Goal: Information Seeking & Learning: Learn about a topic

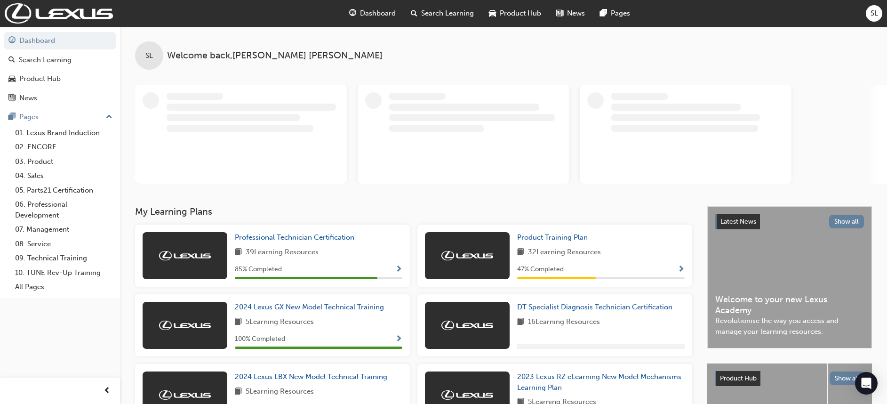
click at [383, 13] on span "Dashboard" at bounding box center [378, 13] width 36 height 11
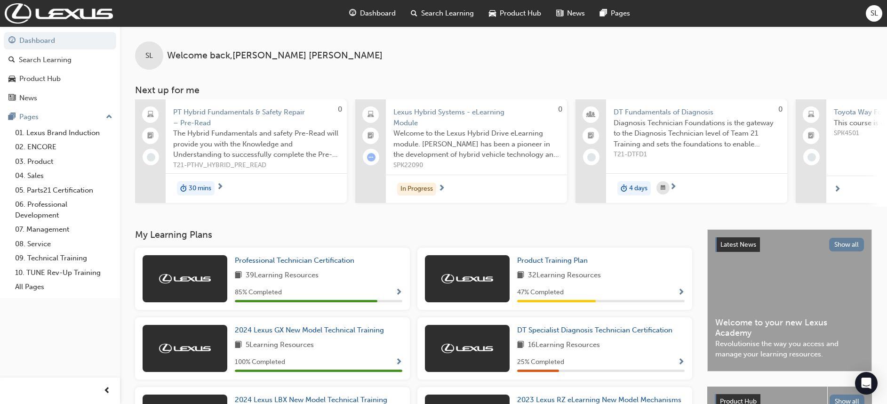
click at [421, 79] on div "SL Welcome back , [PERSON_NAME] Next up for me 0 PT Hybrid Fundamentals & Safet…" at bounding box center [503, 116] width 767 height 180
click at [379, 17] on span "Dashboard" at bounding box center [378, 13] width 36 height 11
click at [385, 13] on span "Dashboard" at bounding box center [378, 13] width 36 height 11
click at [366, 8] on div "Dashboard" at bounding box center [372, 13] width 62 height 19
click at [433, 15] on span "Search Learning" at bounding box center [447, 13] width 53 height 11
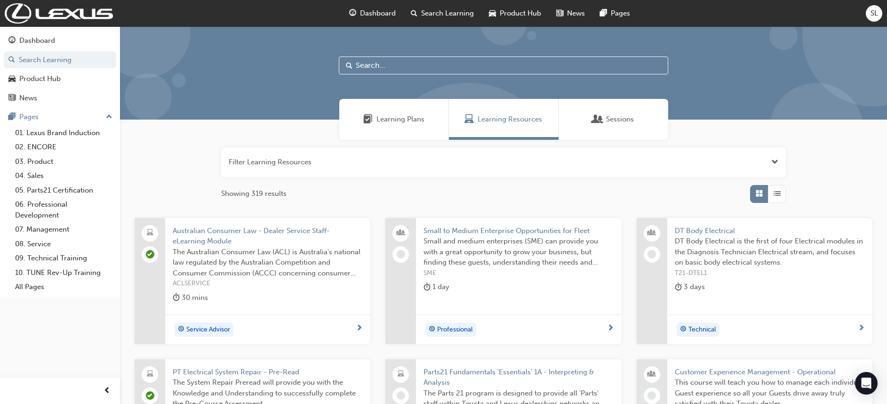
click at [380, 9] on span "Dashboard" at bounding box center [378, 13] width 36 height 11
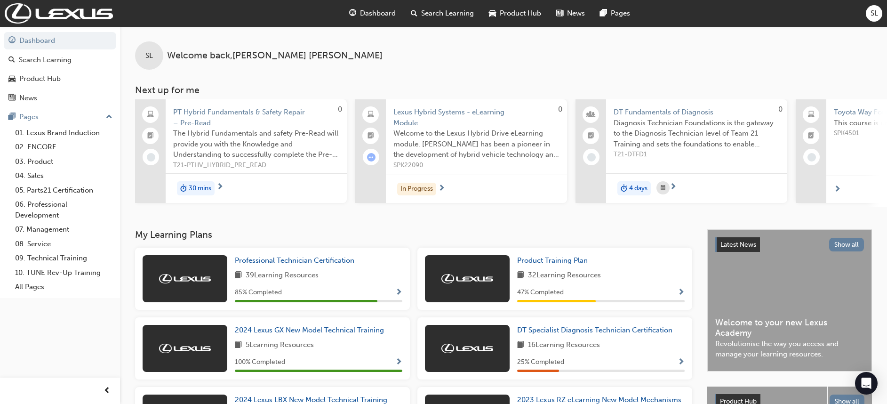
click at [373, 10] on span "Dashboard" at bounding box center [378, 13] width 36 height 11
click at [545, 266] on link "Product Training Plan" at bounding box center [554, 260] width 74 height 11
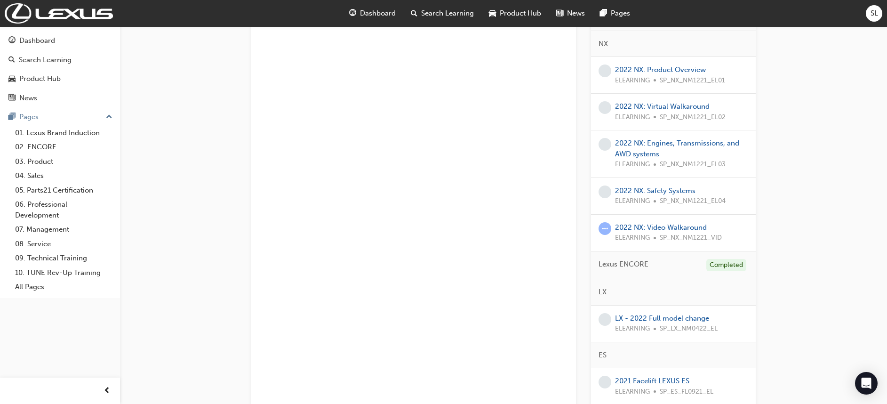
scroll to position [466, 0]
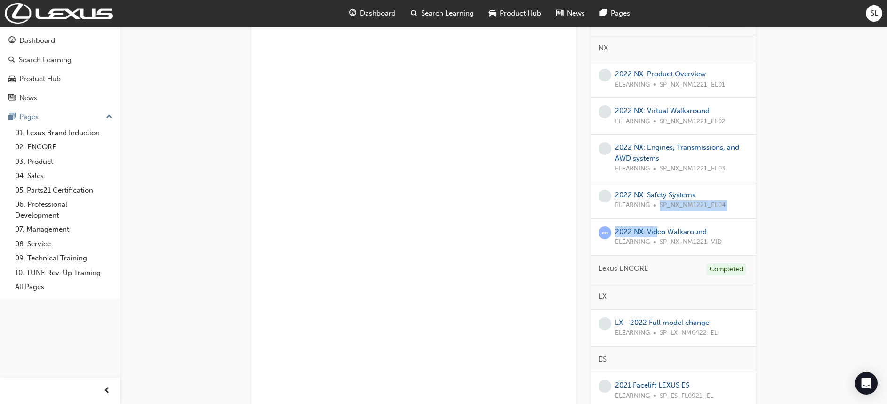
click at [657, 216] on div "2022 NX: Product Overview ELEARNING SP_NX_NM1221_EL01 2022 NX: Virtual Walkarou…" at bounding box center [673, 158] width 165 height 194
drag, startPoint x: 657, startPoint y: 216, endPoint x: 663, endPoint y: 238, distance: 22.6
click at [663, 238] on span "SP_NX_NM1221_VID" at bounding box center [690, 242] width 62 height 11
click at [667, 230] on link "2022 NX: Video Walkaround" at bounding box center [661, 231] width 92 height 8
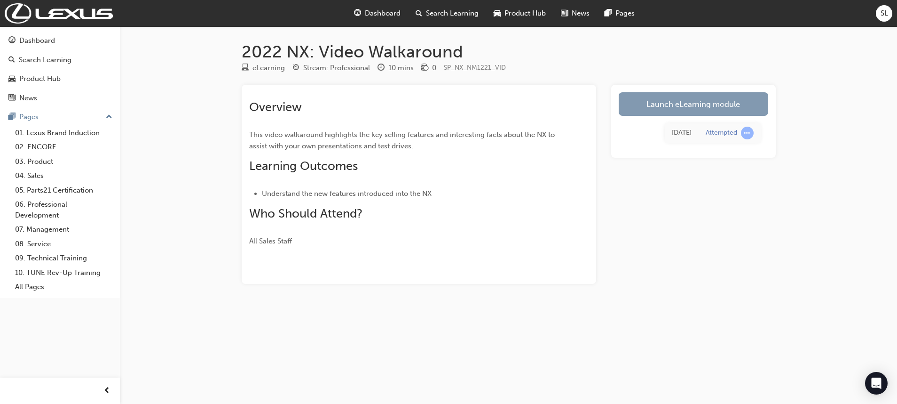
click at [697, 107] on link "Launch eLearning module" at bounding box center [694, 104] width 150 height 24
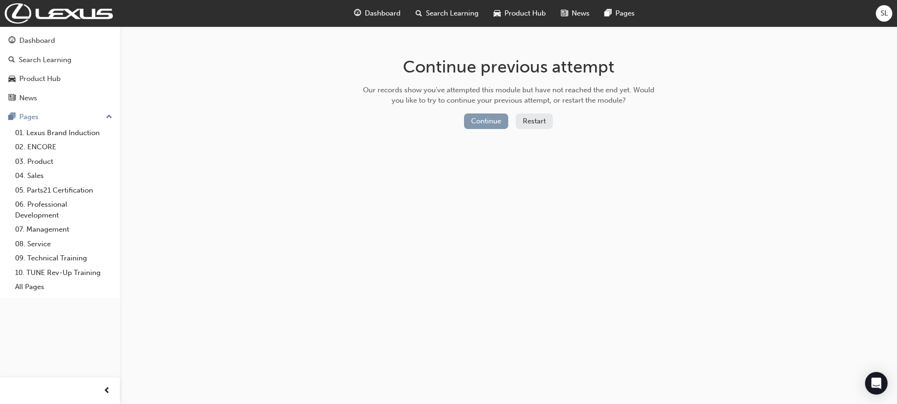
click at [486, 121] on button "Continue" at bounding box center [486, 121] width 44 height 16
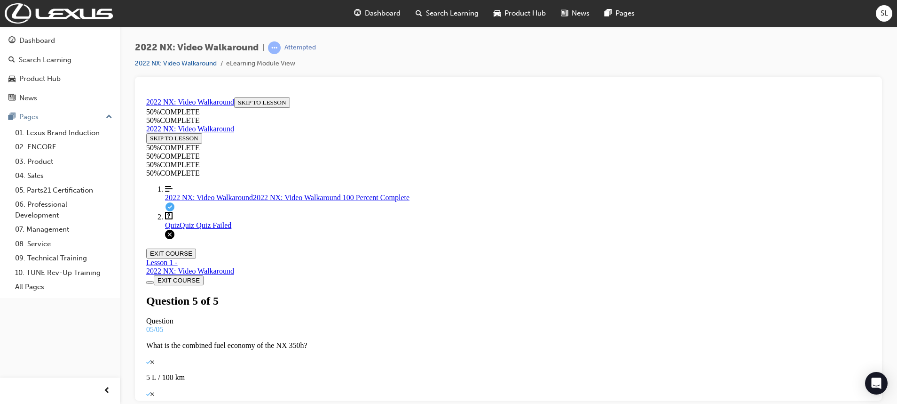
scroll to position [178, 0]
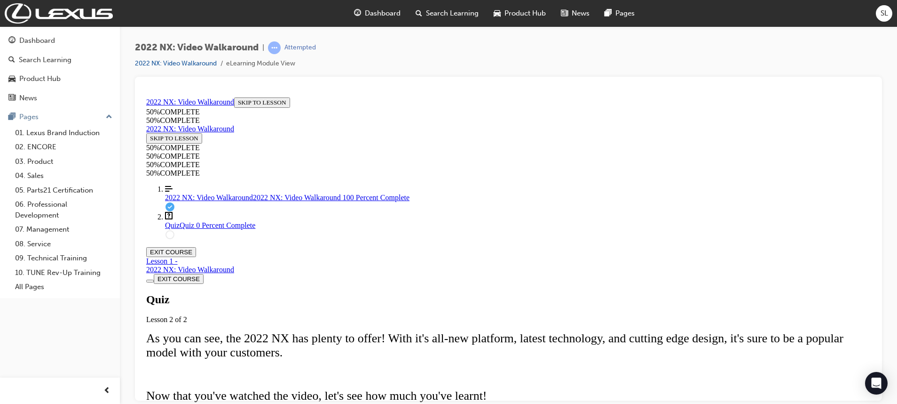
scroll to position [132, 0]
click at [190, 201] on link "Align left Three vertical lines aligned to the left 2022 NX: Video Walkaround 2…" at bounding box center [518, 192] width 706 height 17
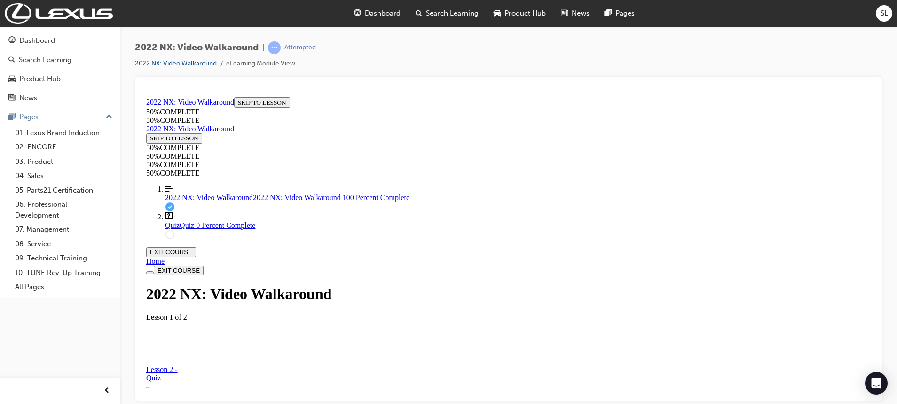
scroll to position [142, 0]
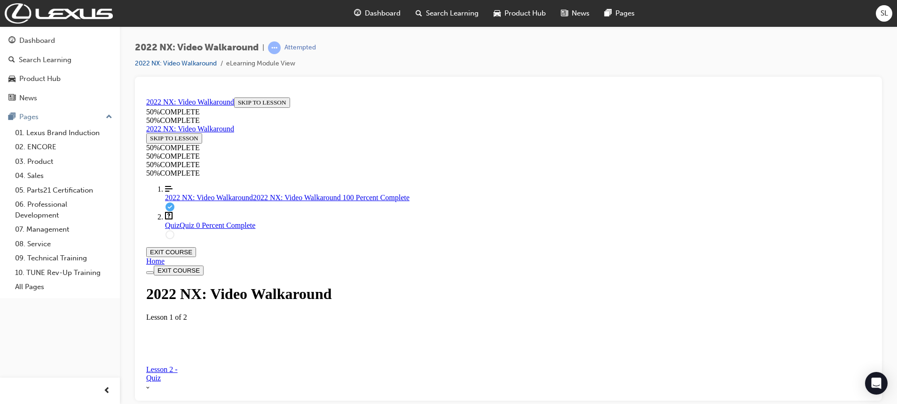
drag, startPoint x: 721, startPoint y: 304, endPoint x: 726, endPoint y: 306, distance: 5.1
click at [306, 342] on video "Video player. You can use the space bar to toggle playback and arrow keys to sc…" at bounding box center [235, 377] width 141 height 71
click at [217, 229] on div "Quiz Quiz 0 Percent Complete" at bounding box center [518, 225] width 706 height 8
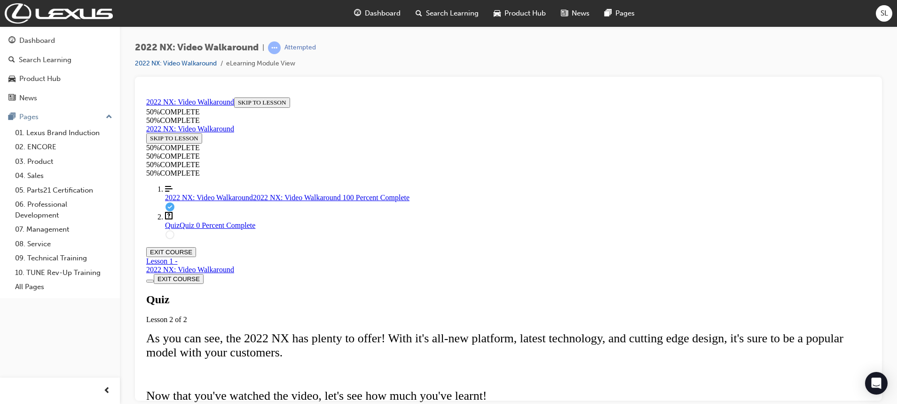
scroll to position [103, 0]
click at [206, 201] on link "Align left Three vertical lines aligned to the left 2022 NX: Video Walkaround 2…" at bounding box center [518, 192] width 706 height 17
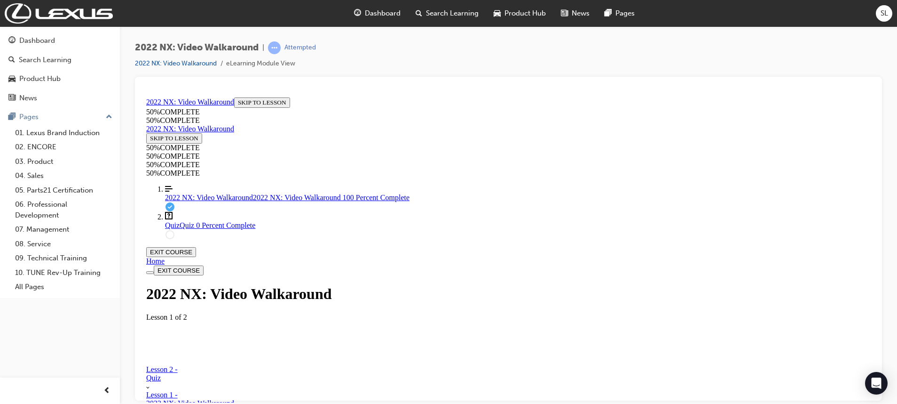
click at [213, 229] on div "Quiz Quiz 0 Percent Complete" at bounding box center [518, 225] width 706 height 8
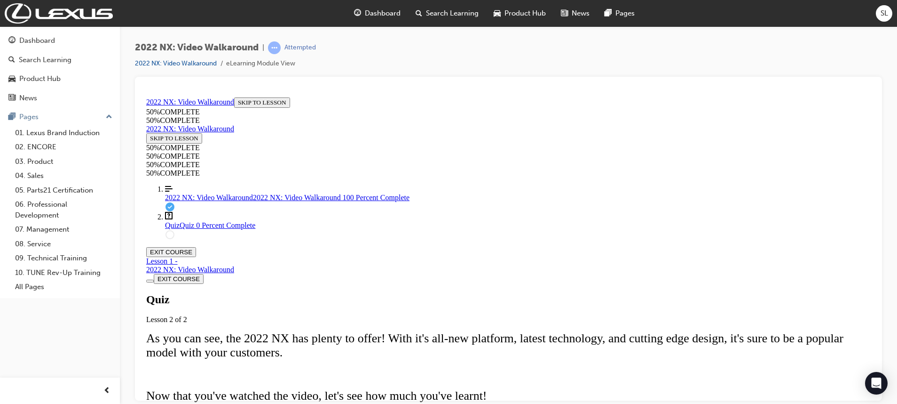
scroll to position [32, 0]
click at [214, 201] on span "2022 NX: Video Walkaround" at bounding box center [209, 197] width 88 height 8
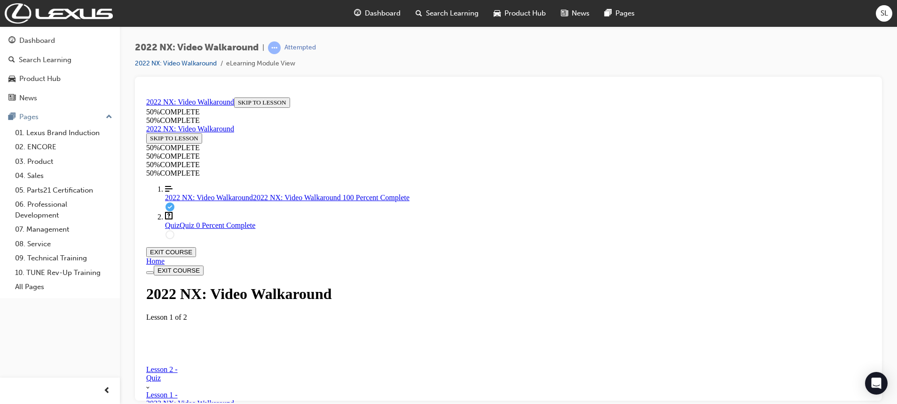
scroll to position [132, 0]
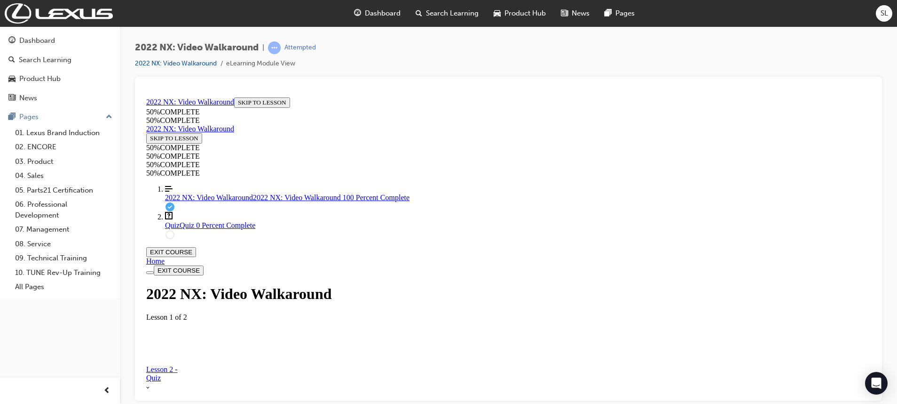
click at [306, 342] on video "Video player. You can use the space bar to toggle playback and arrow keys to sc…" at bounding box center [235, 377] width 141 height 71
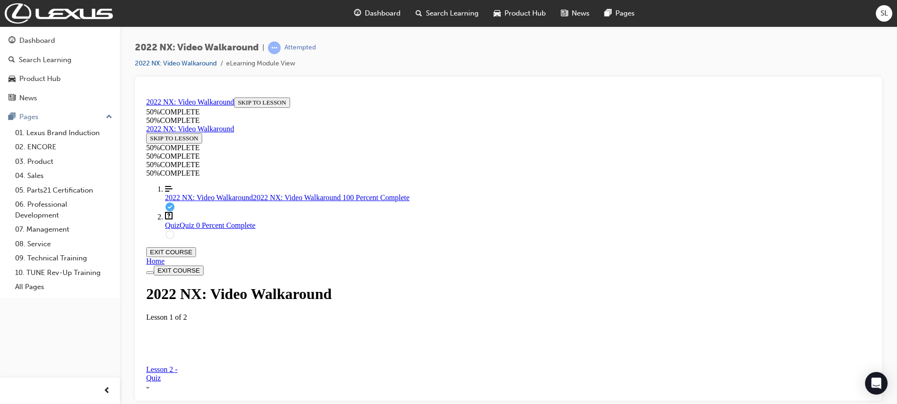
click at [191, 229] on link "Question box Question mark inside of a square Quiz Quiz 0 Percent Complete" at bounding box center [518, 220] width 706 height 18
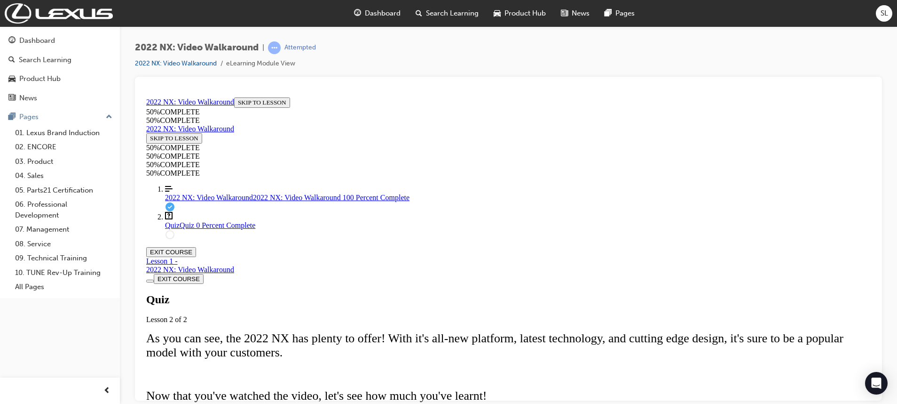
scroll to position [32, 0]
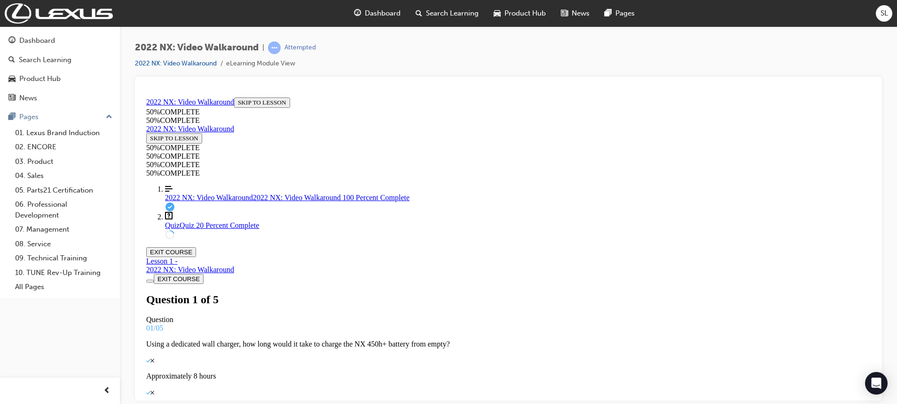
scroll to position [72, 0]
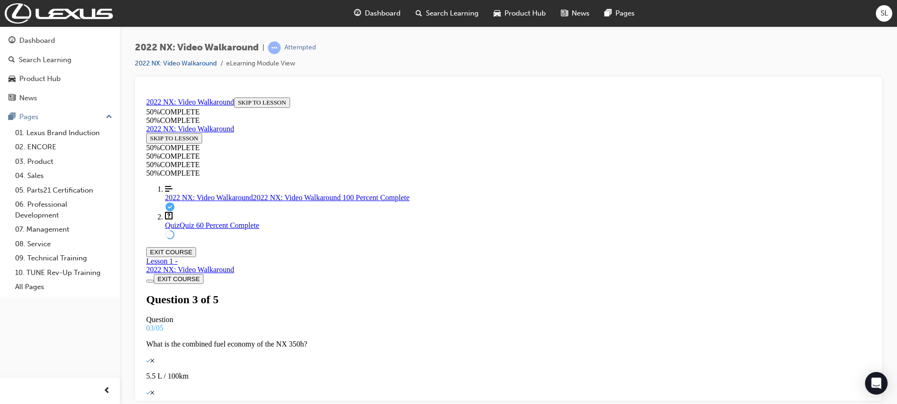
scroll to position [132, 0]
click at [226, 201] on span "2022 NX: Video Walkaround" at bounding box center [209, 197] width 88 height 8
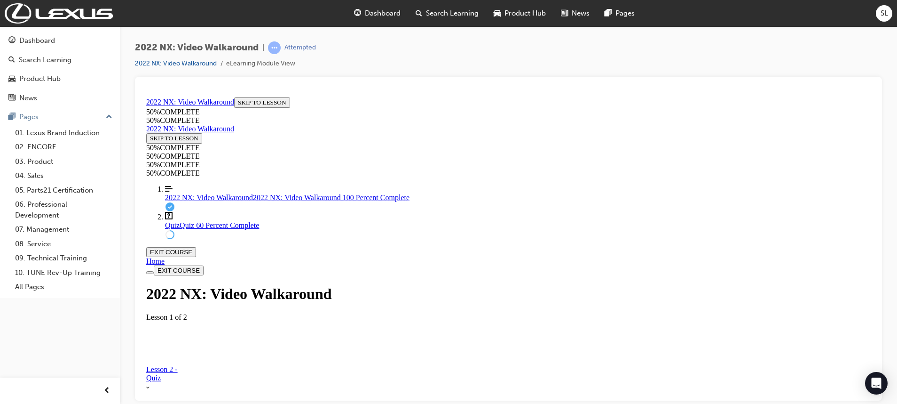
click at [200, 229] on div "Quiz Quiz 60 Percent Complete" at bounding box center [518, 225] width 706 height 8
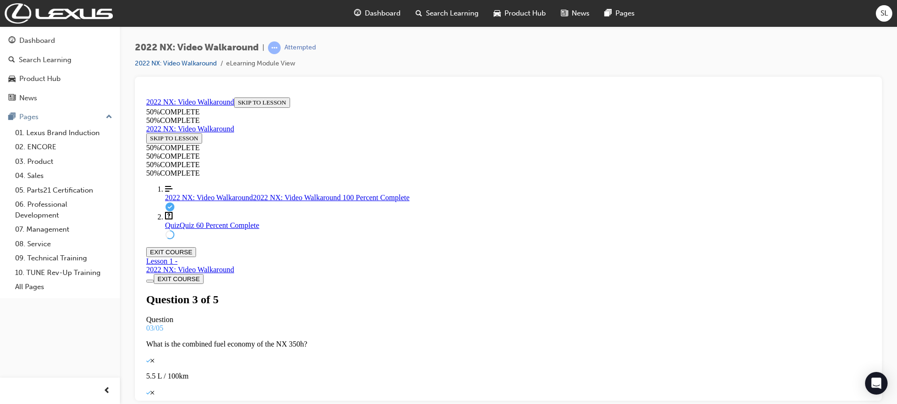
scroll to position [103, 0]
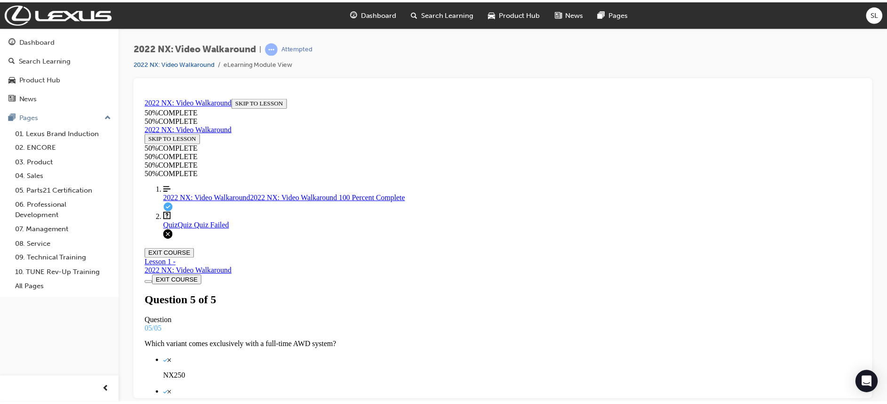
scroll to position [0, 0]
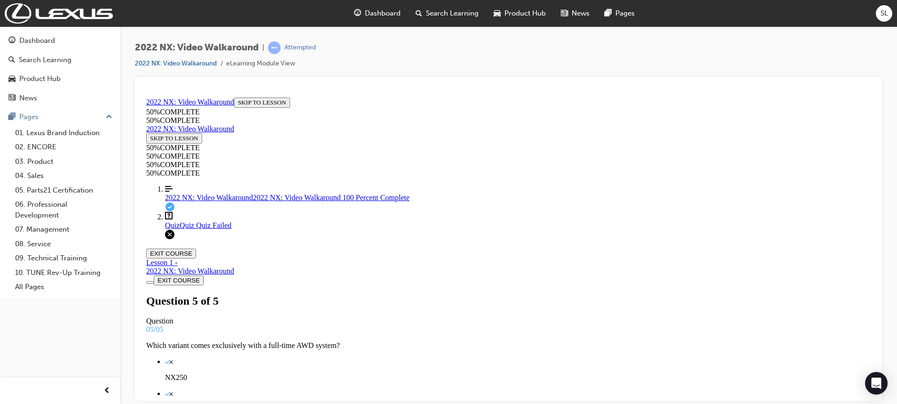
click at [383, 11] on span "Dashboard" at bounding box center [383, 13] width 36 height 11
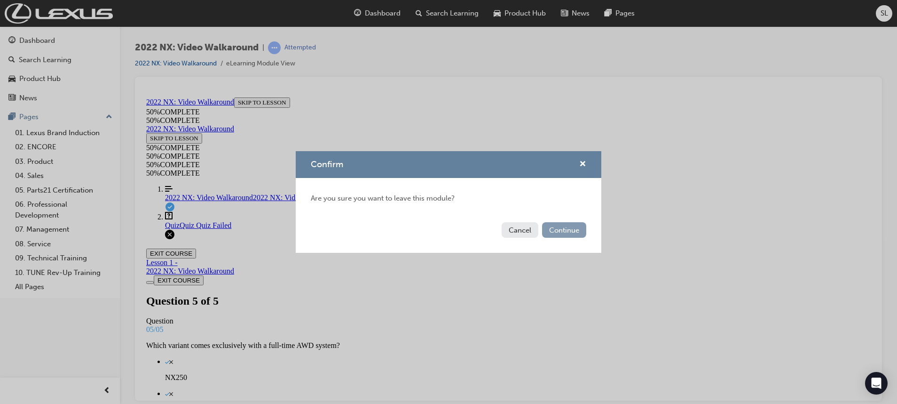
click at [573, 231] on button "Continue" at bounding box center [564, 230] width 44 height 16
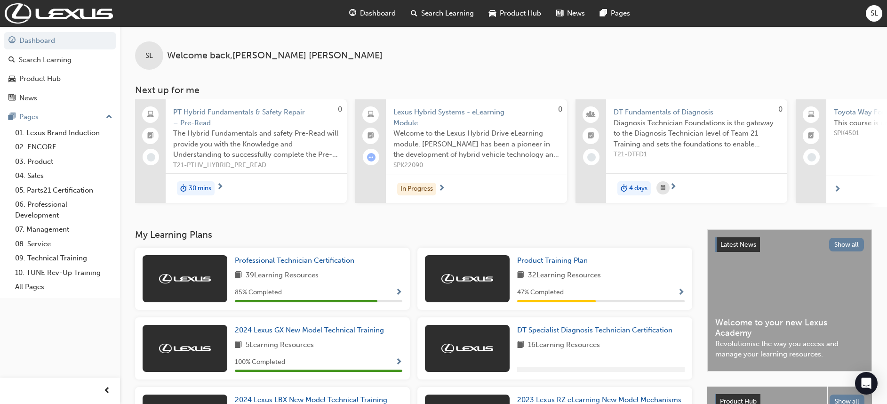
click at [368, 11] on span "Dashboard" at bounding box center [378, 13] width 36 height 11
click at [423, 21] on div "Search Learning" at bounding box center [442, 13] width 78 height 19
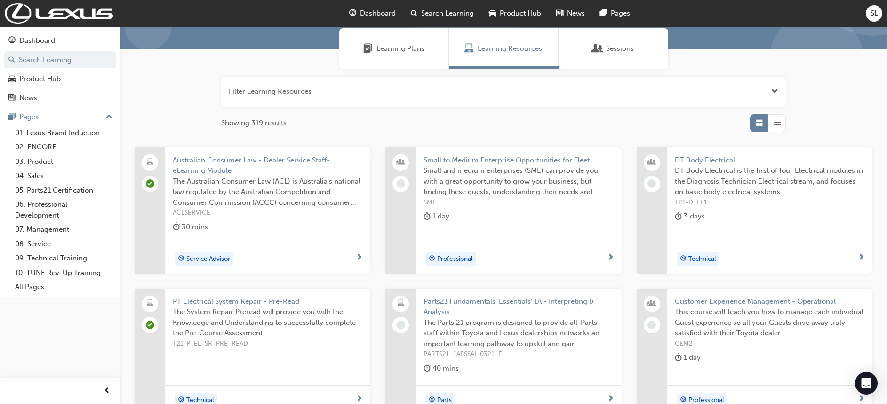
scroll to position [141, 0]
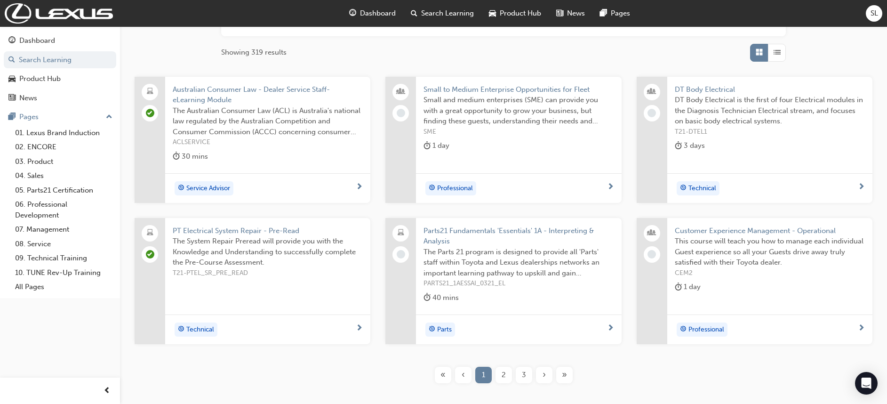
click at [458, 223] on div "Parts21 Fundamentals 'Essentials' 1A - Interpreting & Analysis The Parts 21 pro…" at bounding box center [518, 266] width 205 height 97
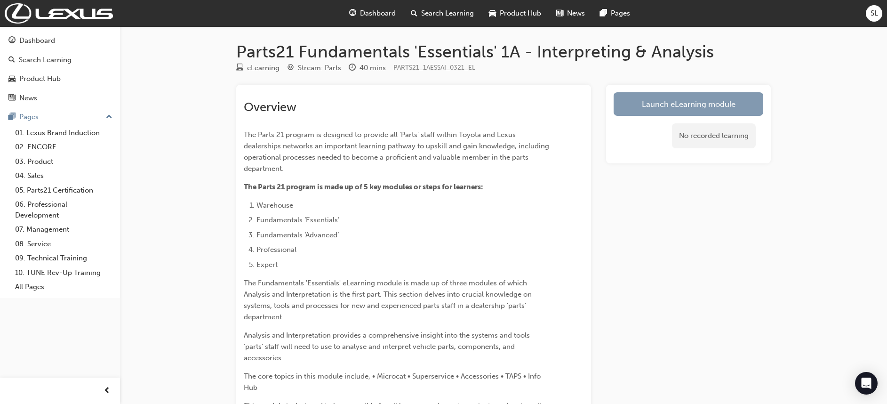
click at [622, 102] on link "Launch eLearning module" at bounding box center [688, 104] width 150 height 24
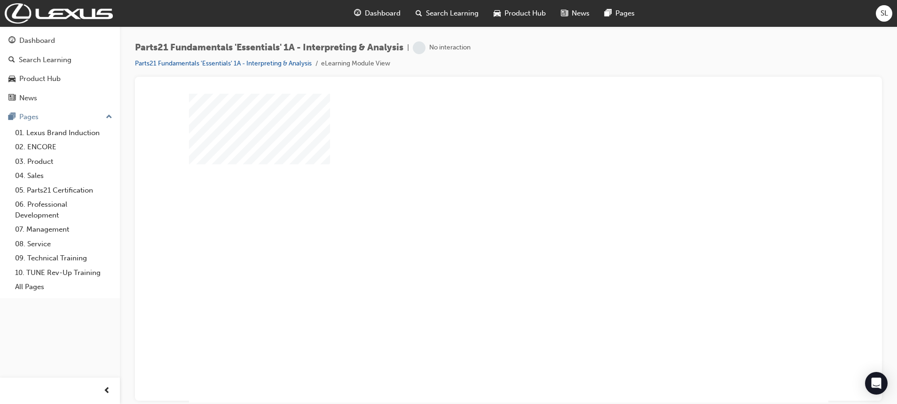
click at [482, 220] on div "play" at bounding box center [482, 220] width 0 height 0
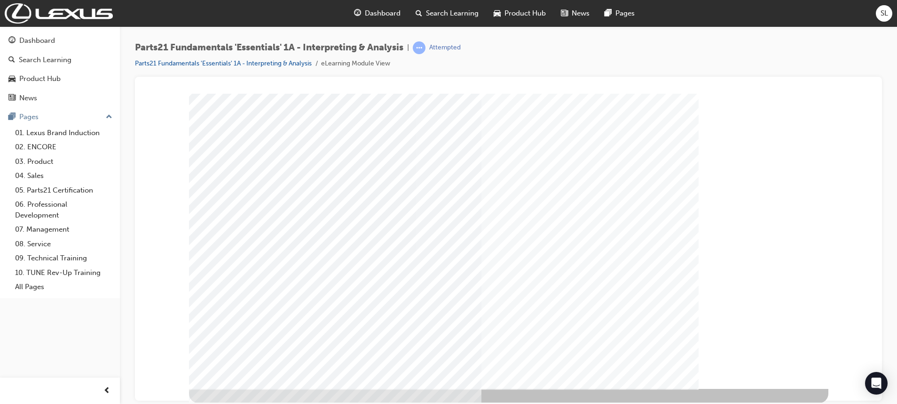
scroll to position [44, 0]
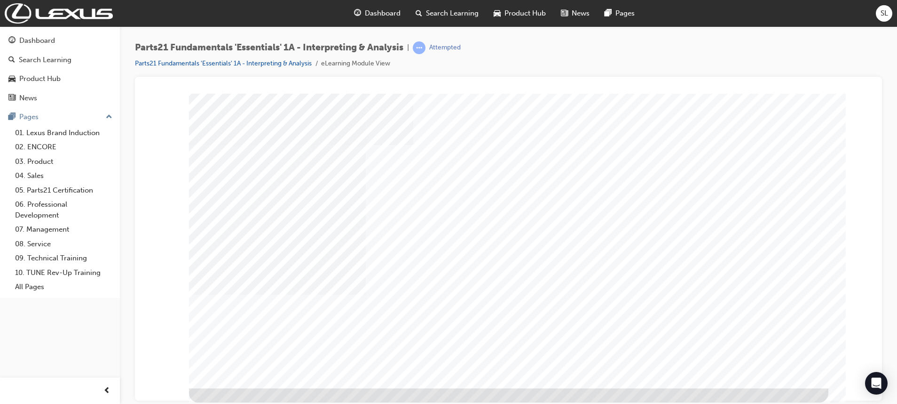
scroll to position [0, 0]
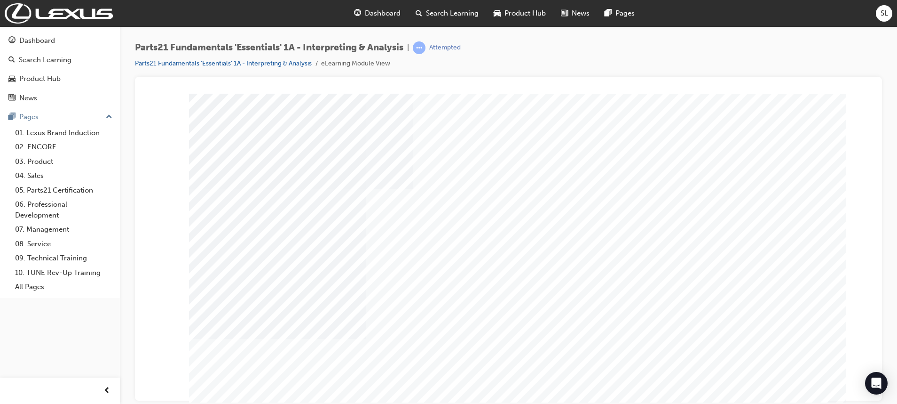
type input "the main man [PERSON_NAME] you know who it is [PERSON_NAME]"
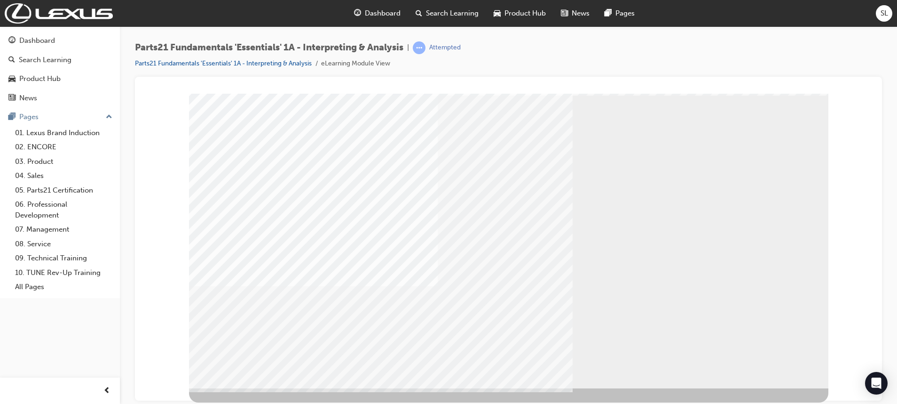
scroll to position [0, 0]
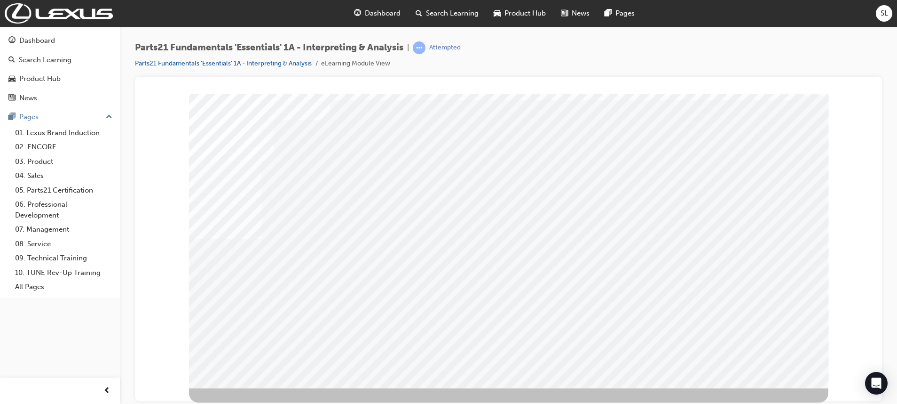
drag, startPoint x: 697, startPoint y: 266, endPoint x: 708, endPoint y: 265, distance: 10.8
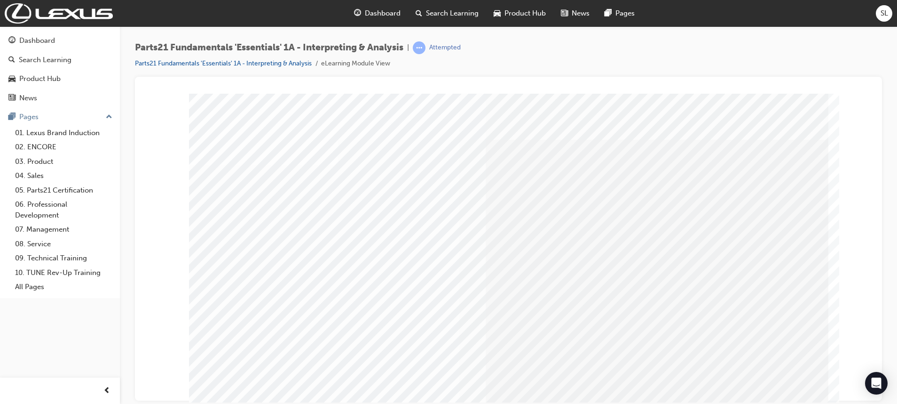
drag, startPoint x: 664, startPoint y: 296, endPoint x: 666, endPoint y: 302, distance: 6.6
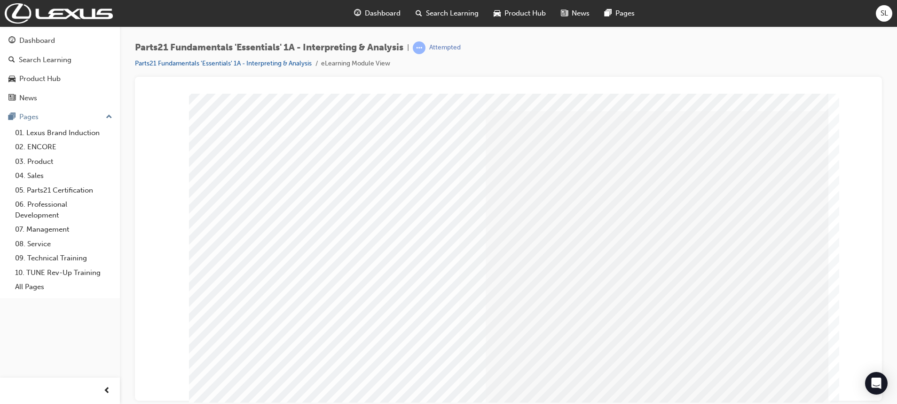
scroll to position [44, 0]
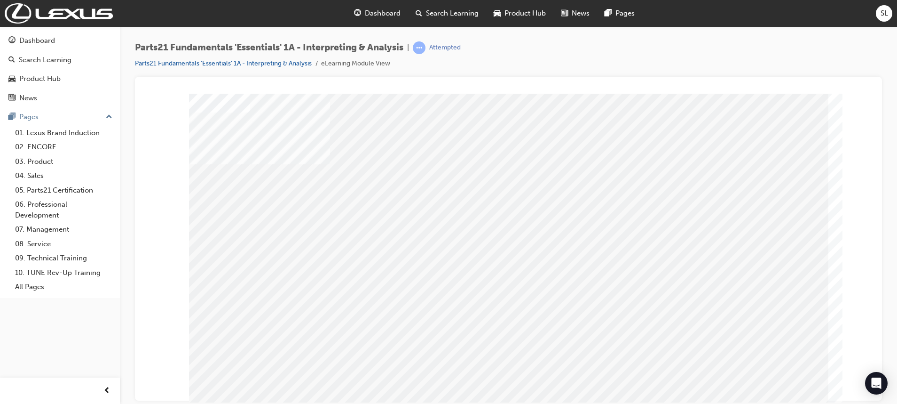
scroll to position [0, 0]
click at [159, 97] on div at bounding box center [508, 97] width 725 height 0
